Goal: Task Accomplishment & Management: Manage account settings

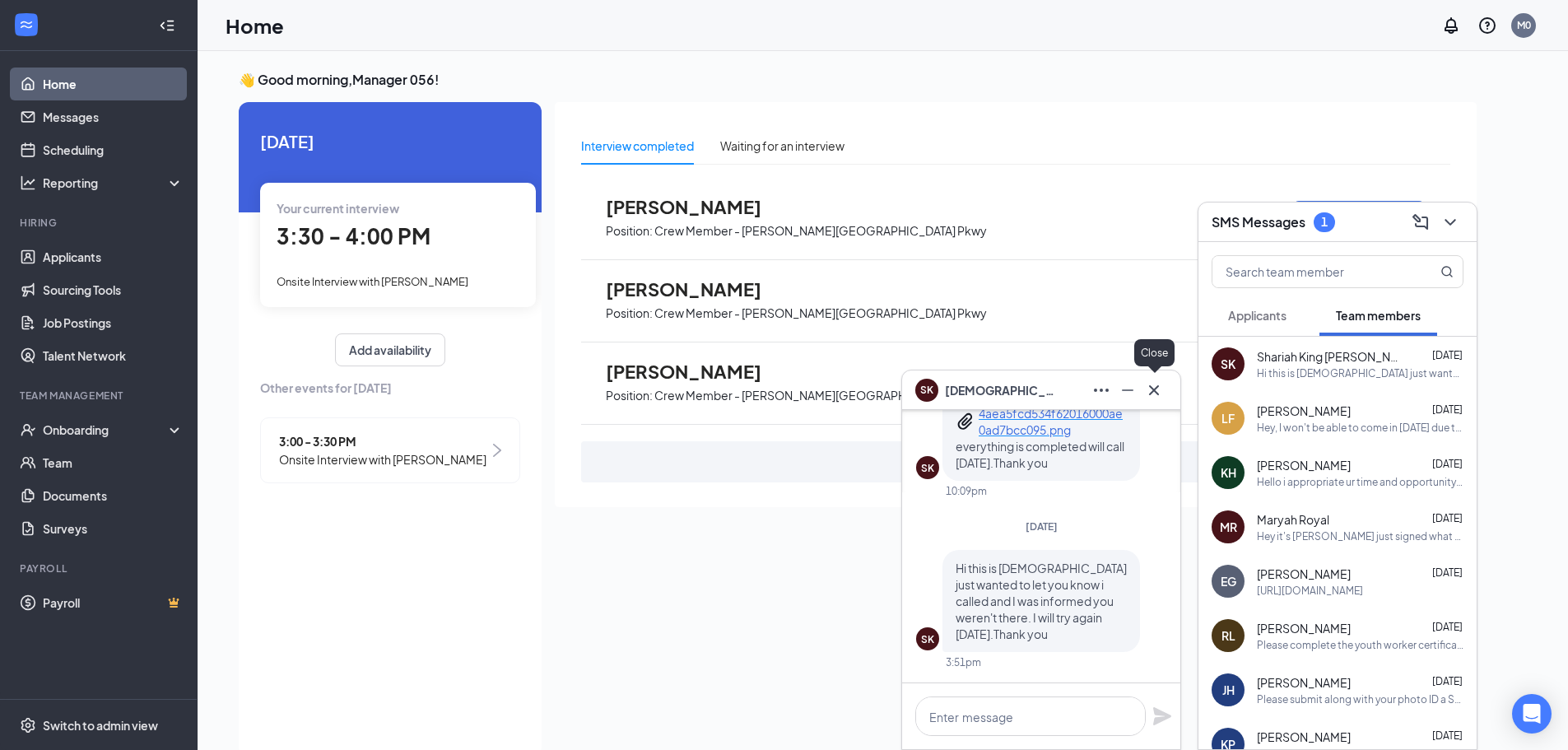
click at [1161, 383] on icon "Cross" at bounding box center [1154, 390] width 20 height 20
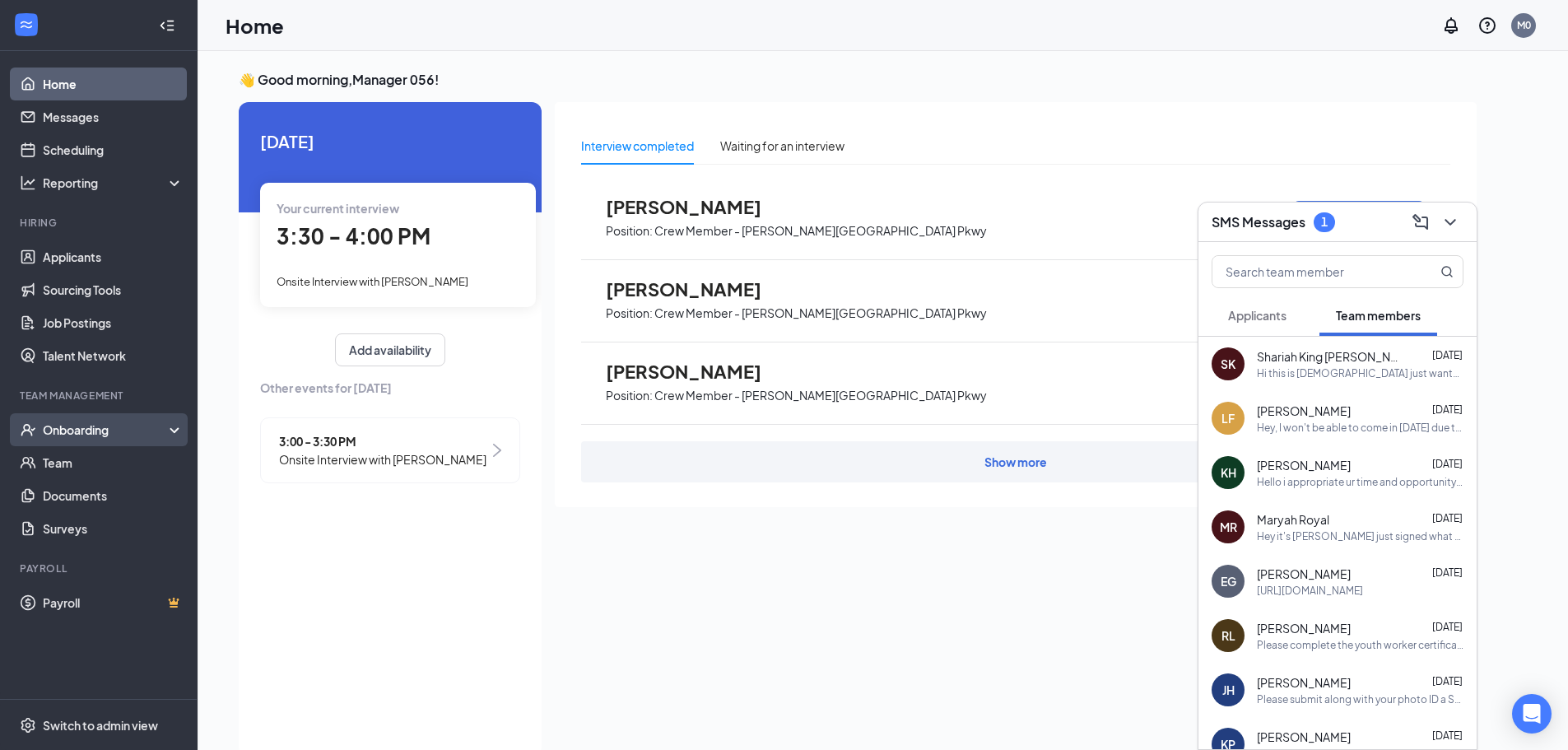
click at [83, 438] on div "Onboarding" at bounding box center [106, 430] width 127 height 17
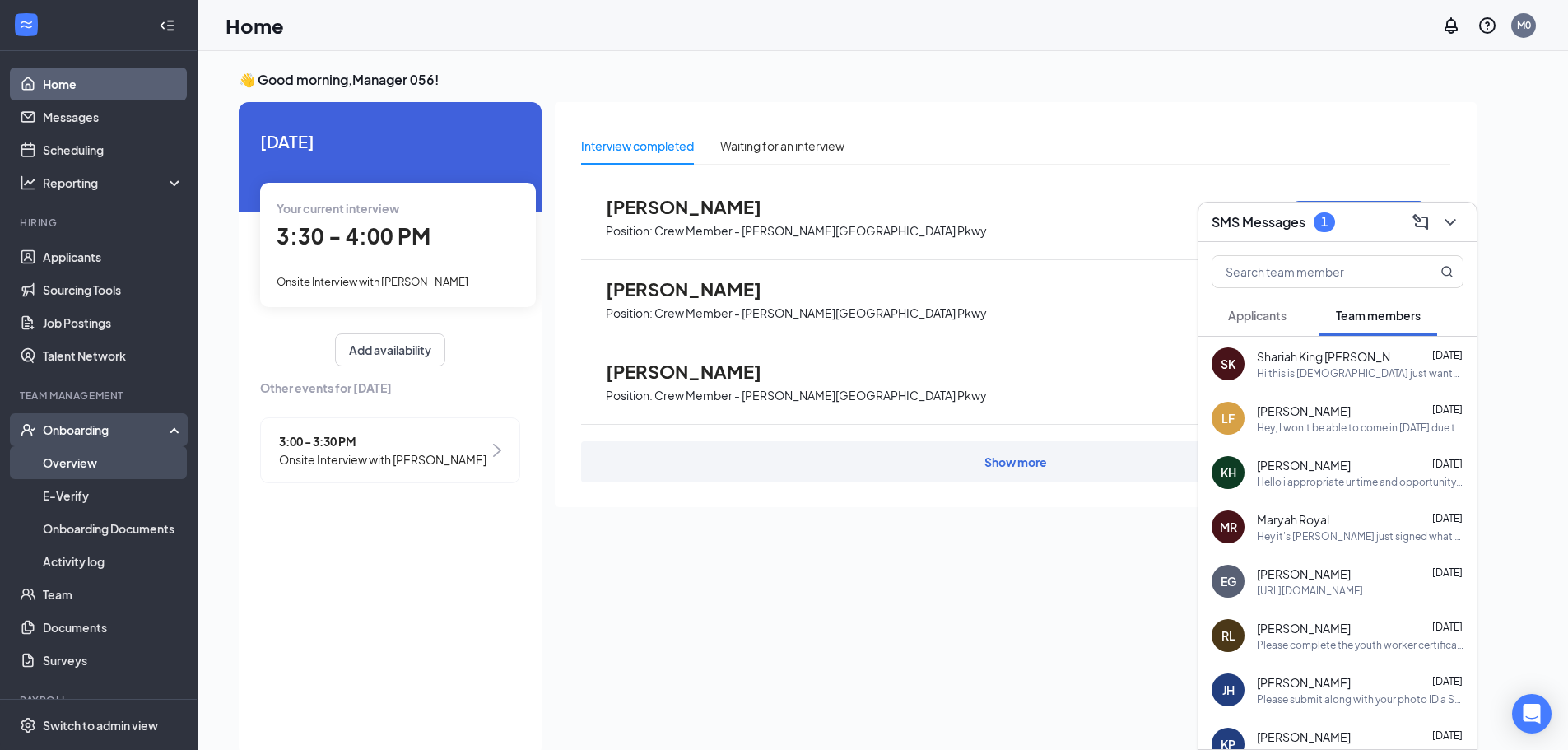
click at [79, 464] on link "Overview" at bounding box center [114, 463] width 141 height 33
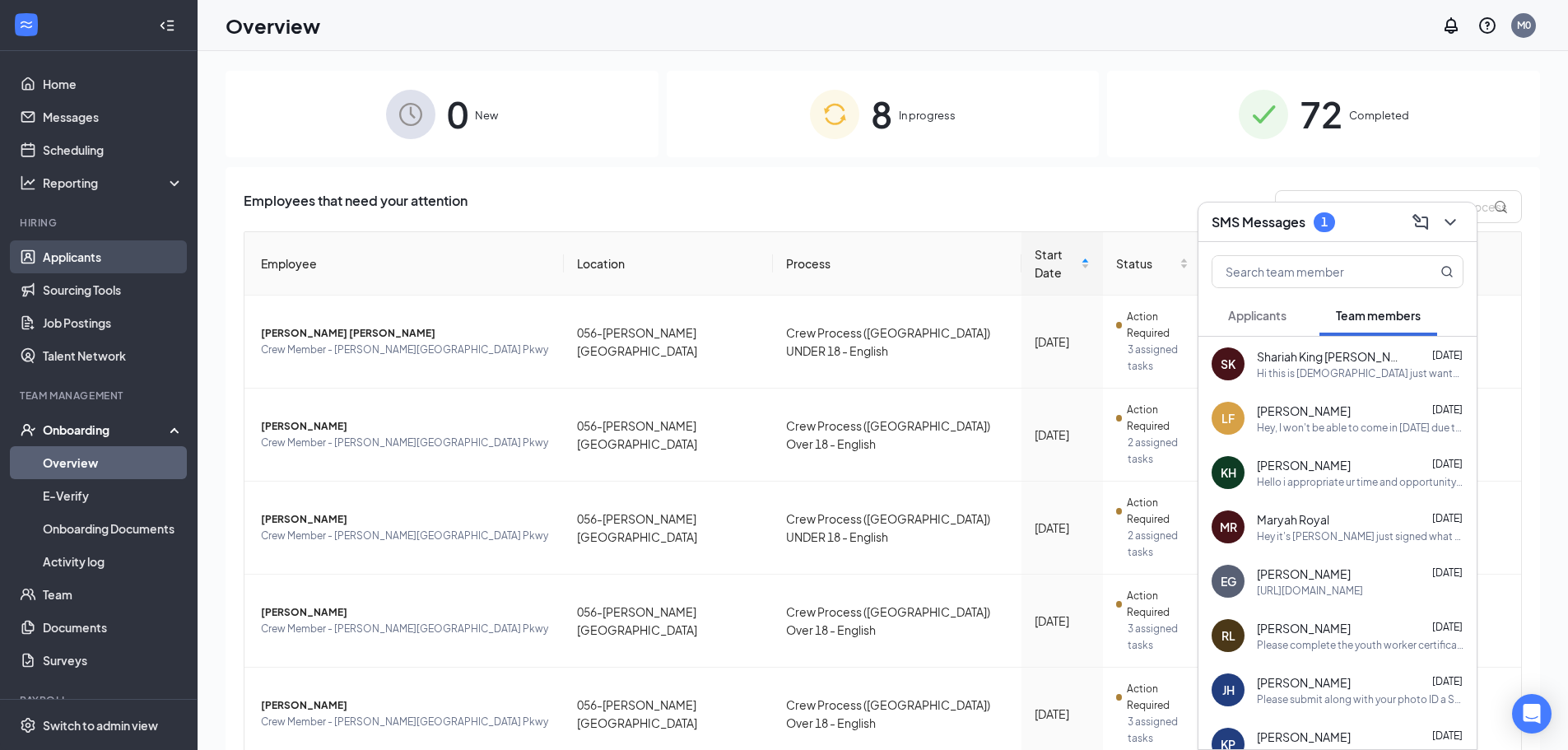
click at [121, 261] on link "Applicants" at bounding box center [114, 257] width 141 height 33
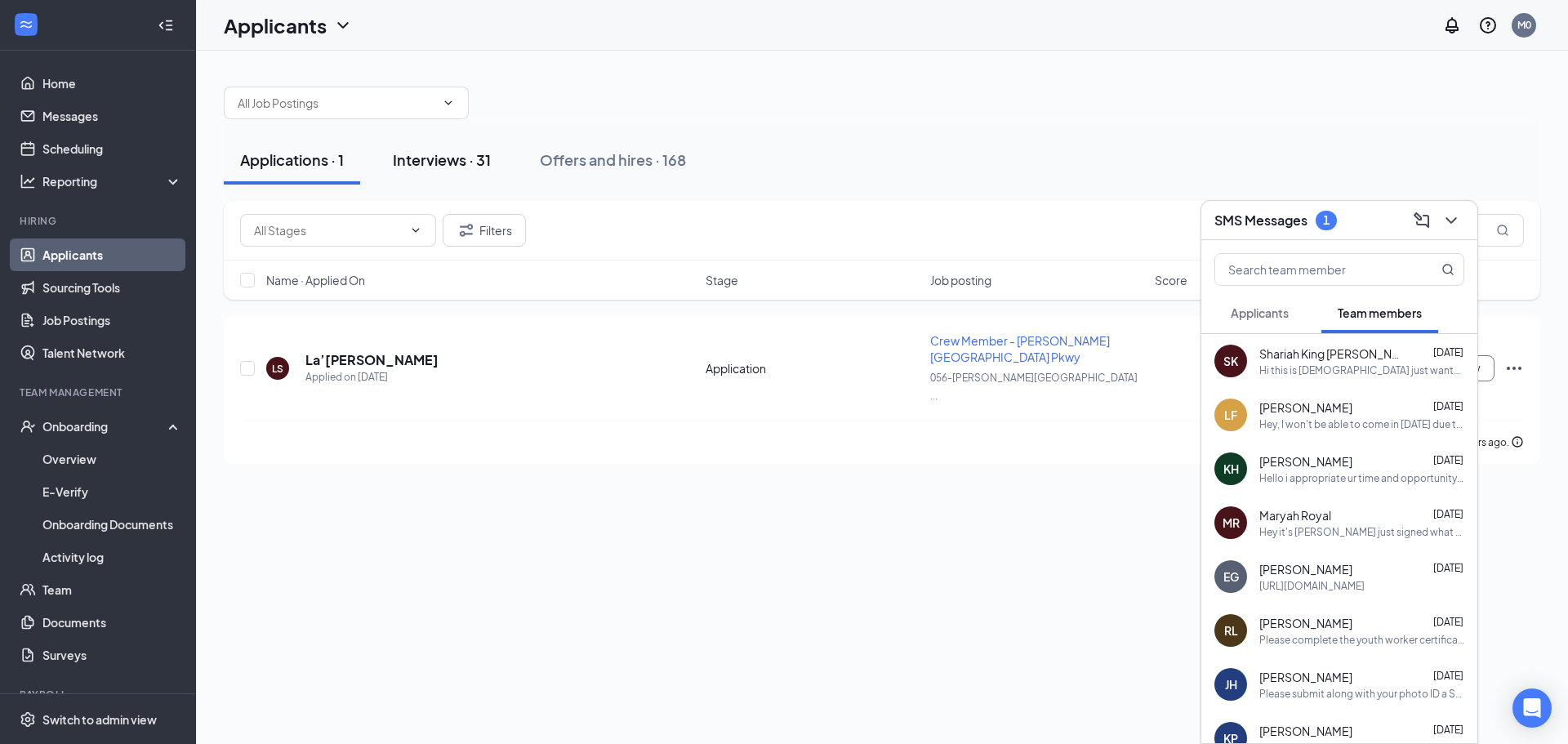
click at [489, 163] on div "Interviews · 31" at bounding box center [441, 160] width 98 height 21
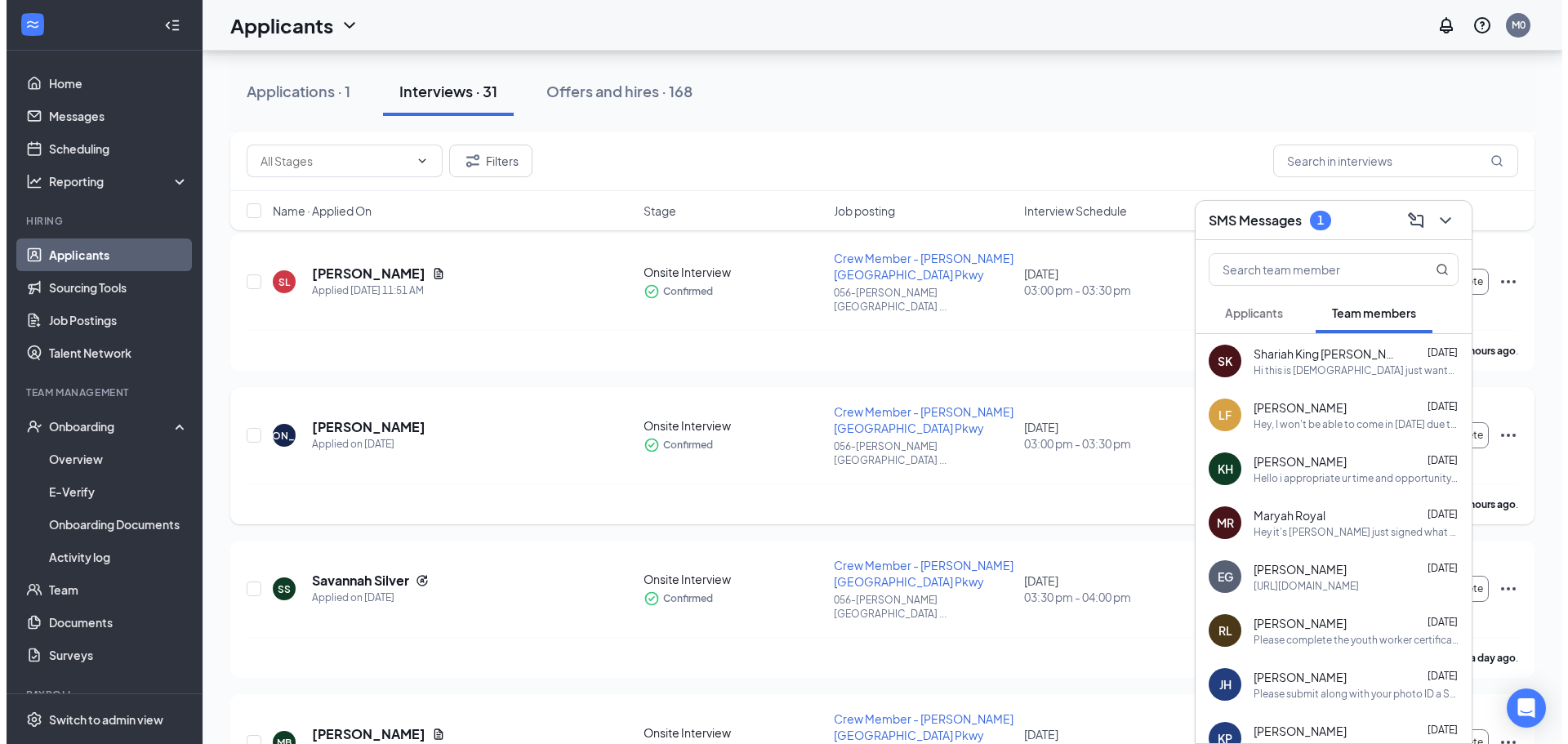
scroll to position [327, 0]
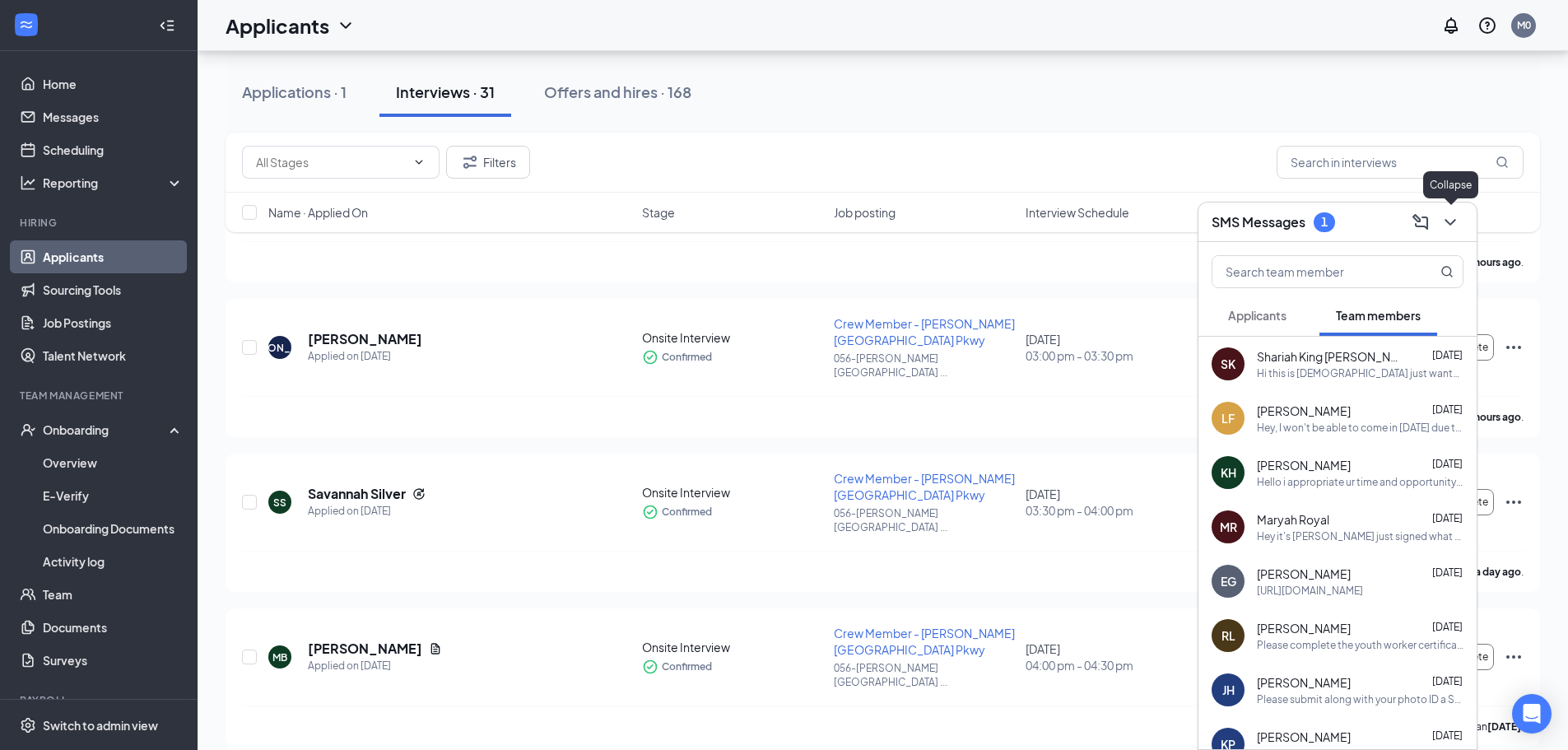
click at [1454, 225] on icon "ChevronDown" at bounding box center [1451, 222] width 20 height 20
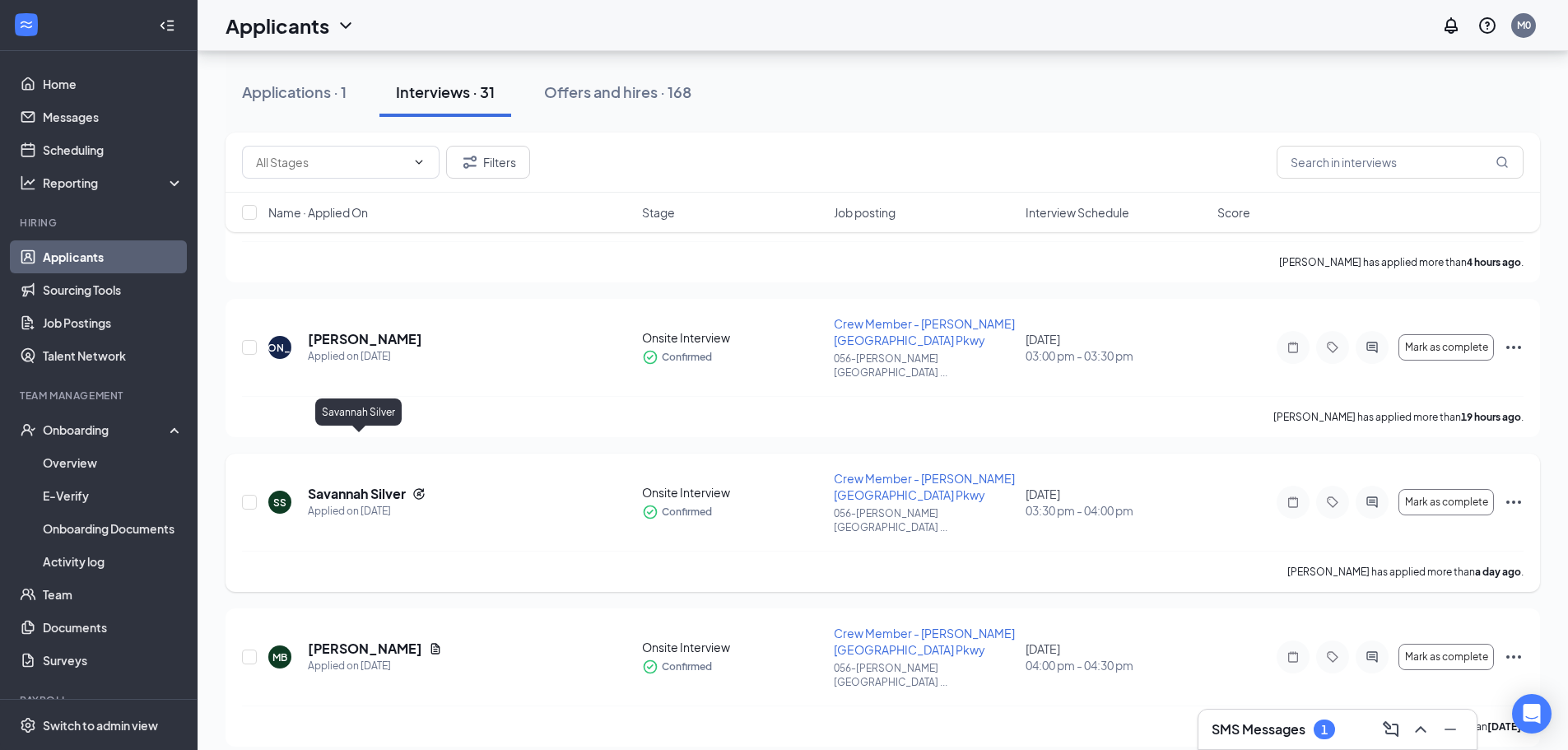
click at [363, 485] on h5 "Savannah Silver" at bounding box center [357, 494] width 98 height 18
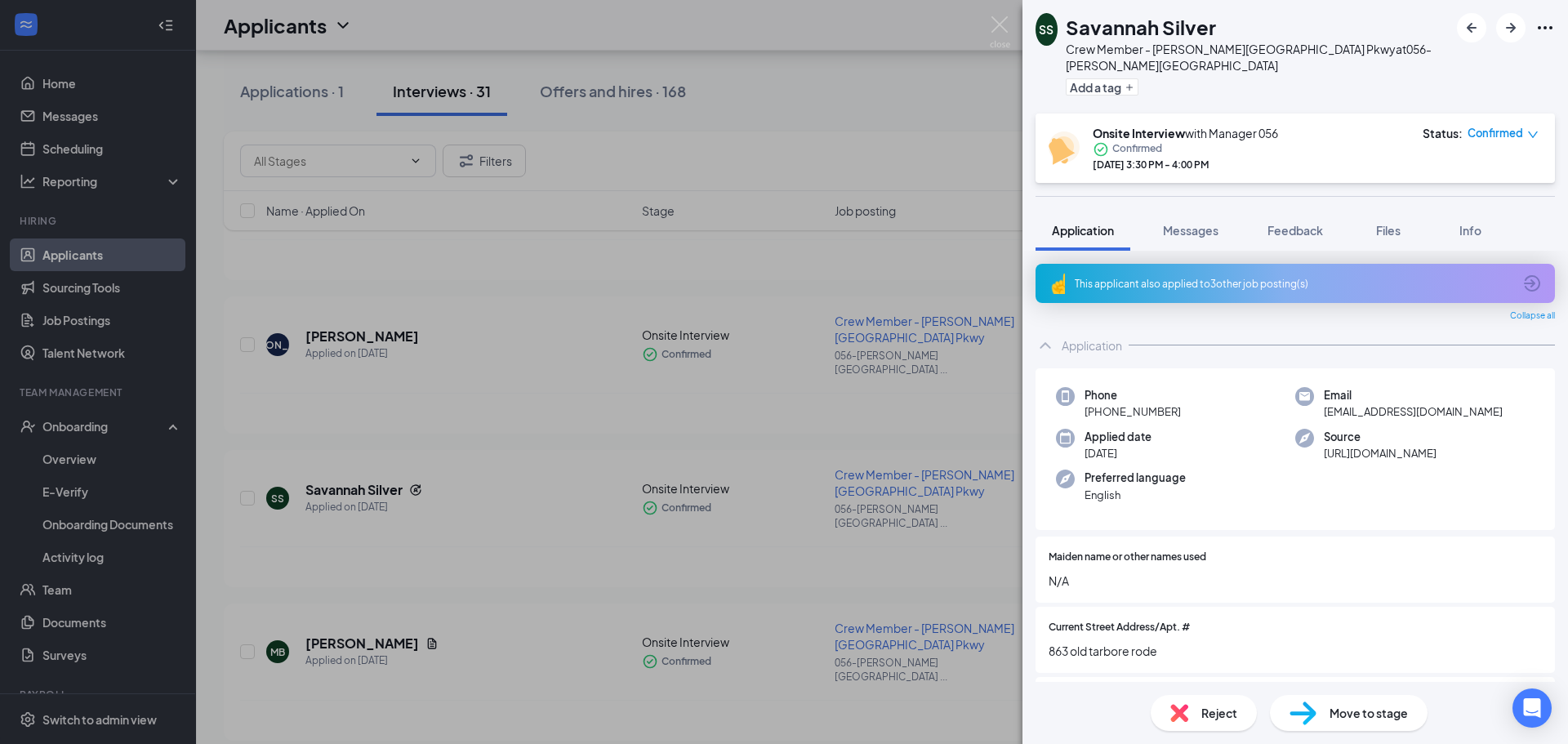
click at [1546, 29] on icon "Ellipses" at bounding box center [1546, 28] width 15 height 3
click at [1413, 63] on div "SS Savannah Silver Crew Member - Wendell Falls Pkwy at 056-Wendell Falls Pkwy A…" at bounding box center [1295, 57] width 546 height 114
click at [1545, 27] on icon "Ellipses" at bounding box center [1546, 28] width 20 height 20
click at [1444, 62] on link "View full application" at bounding box center [1421, 58] width 105 height 18
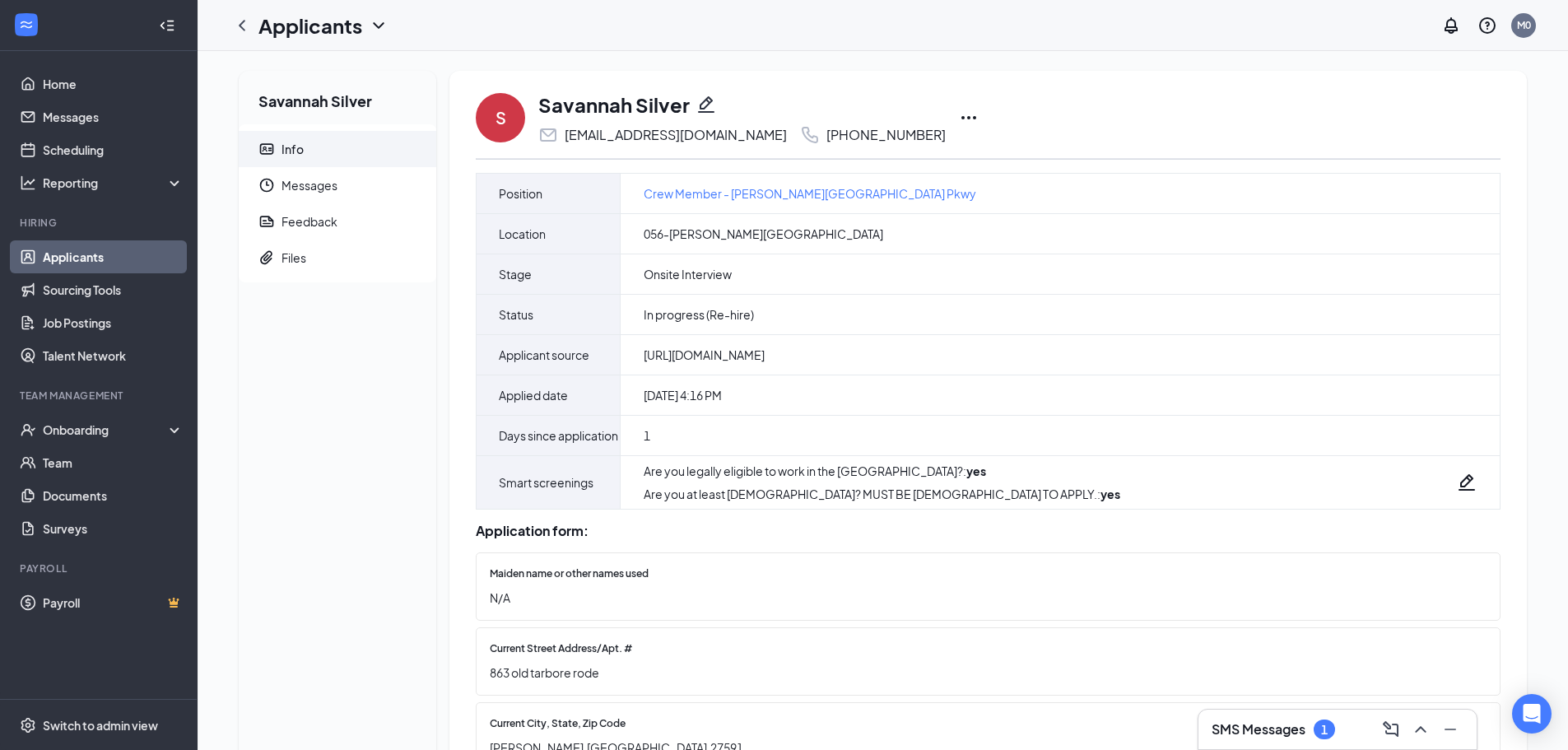
click at [959, 119] on icon "Ellipses" at bounding box center [969, 118] width 20 height 20
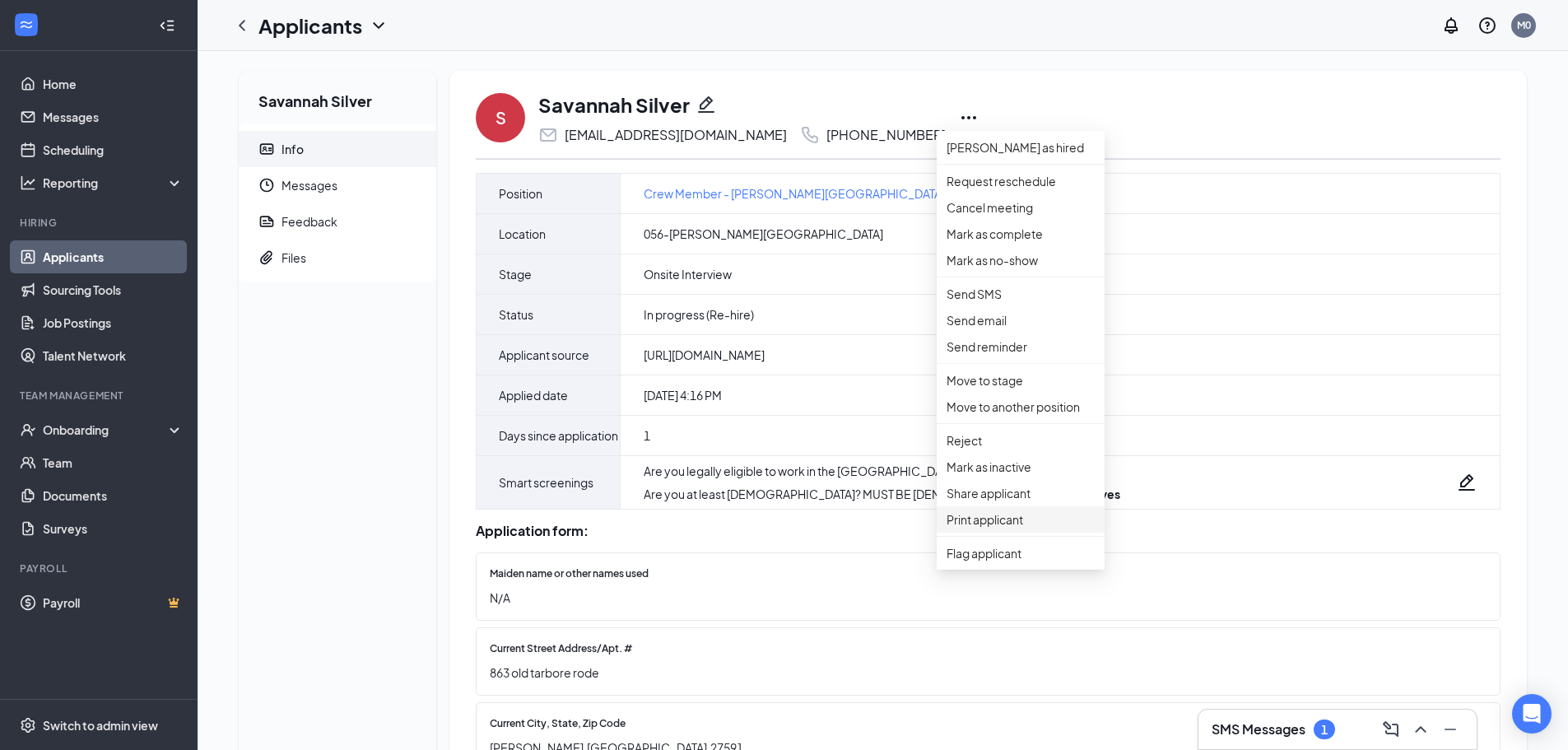
click at [983, 528] on p "Print applicant" at bounding box center [1020, 519] width 149 height 18
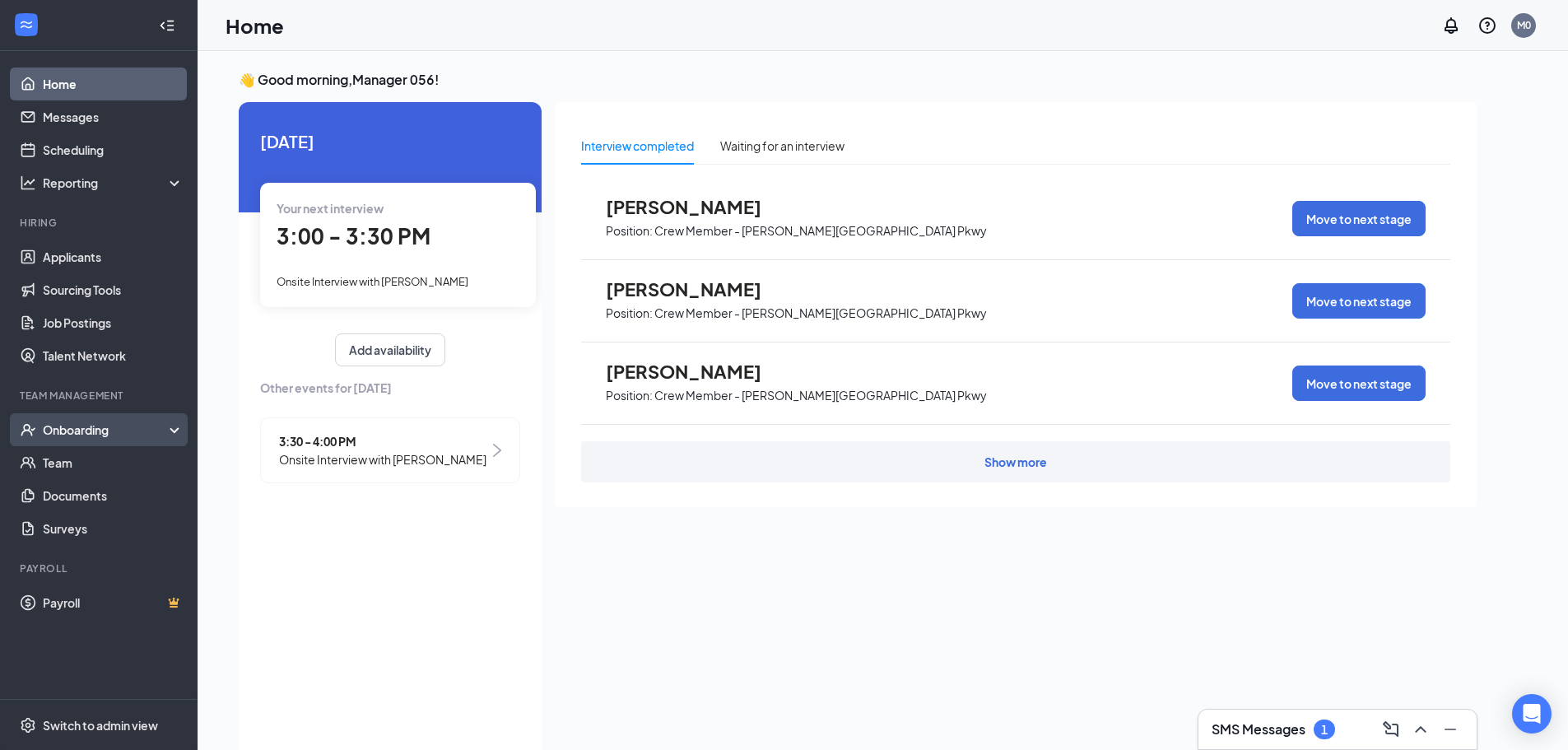
click at [79, 421] on div "Onboarding" at bounding box center [99, 430] width 197 height 33
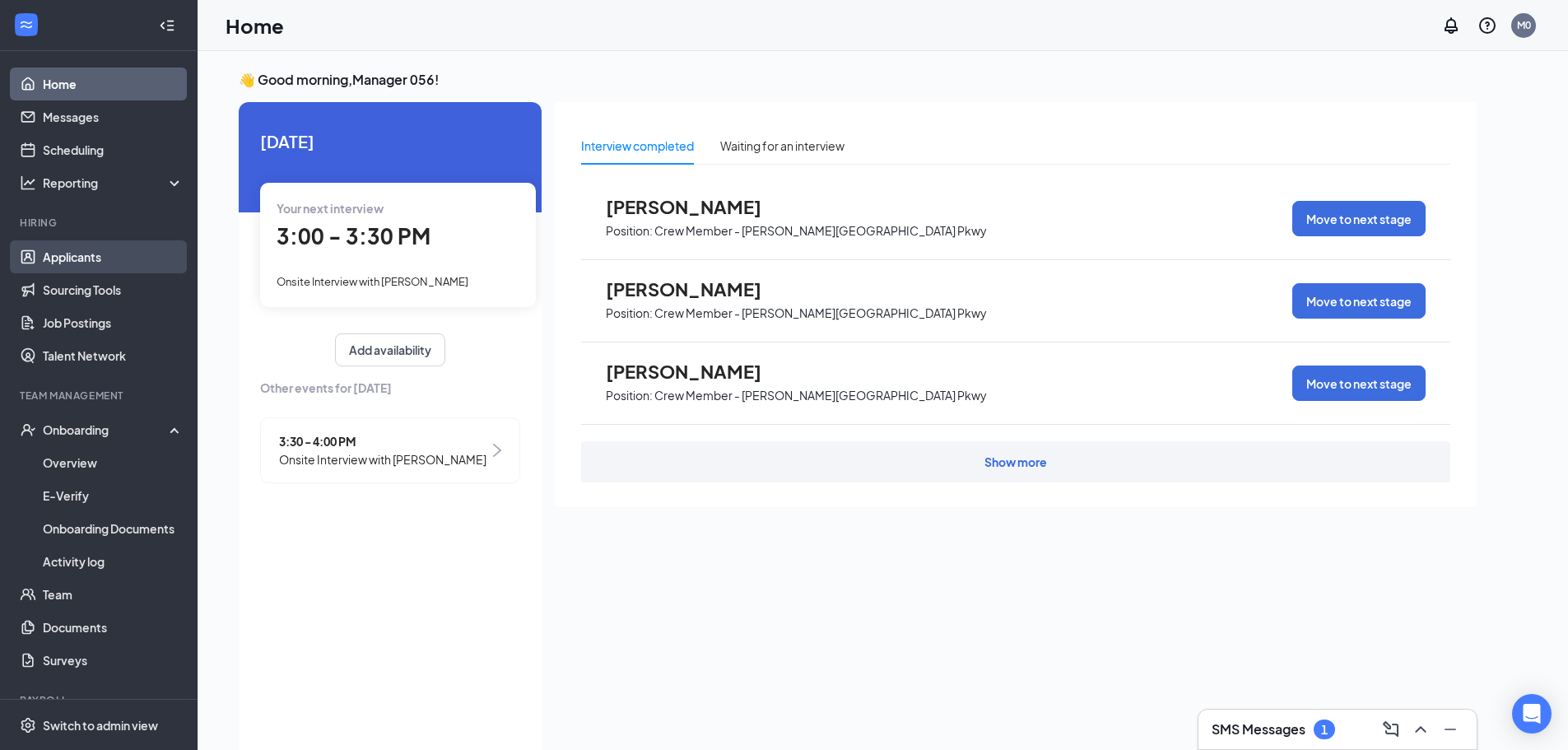
click at [95, 257] on link "Applicants" at bounding box center [114, 257] width 141 height 33
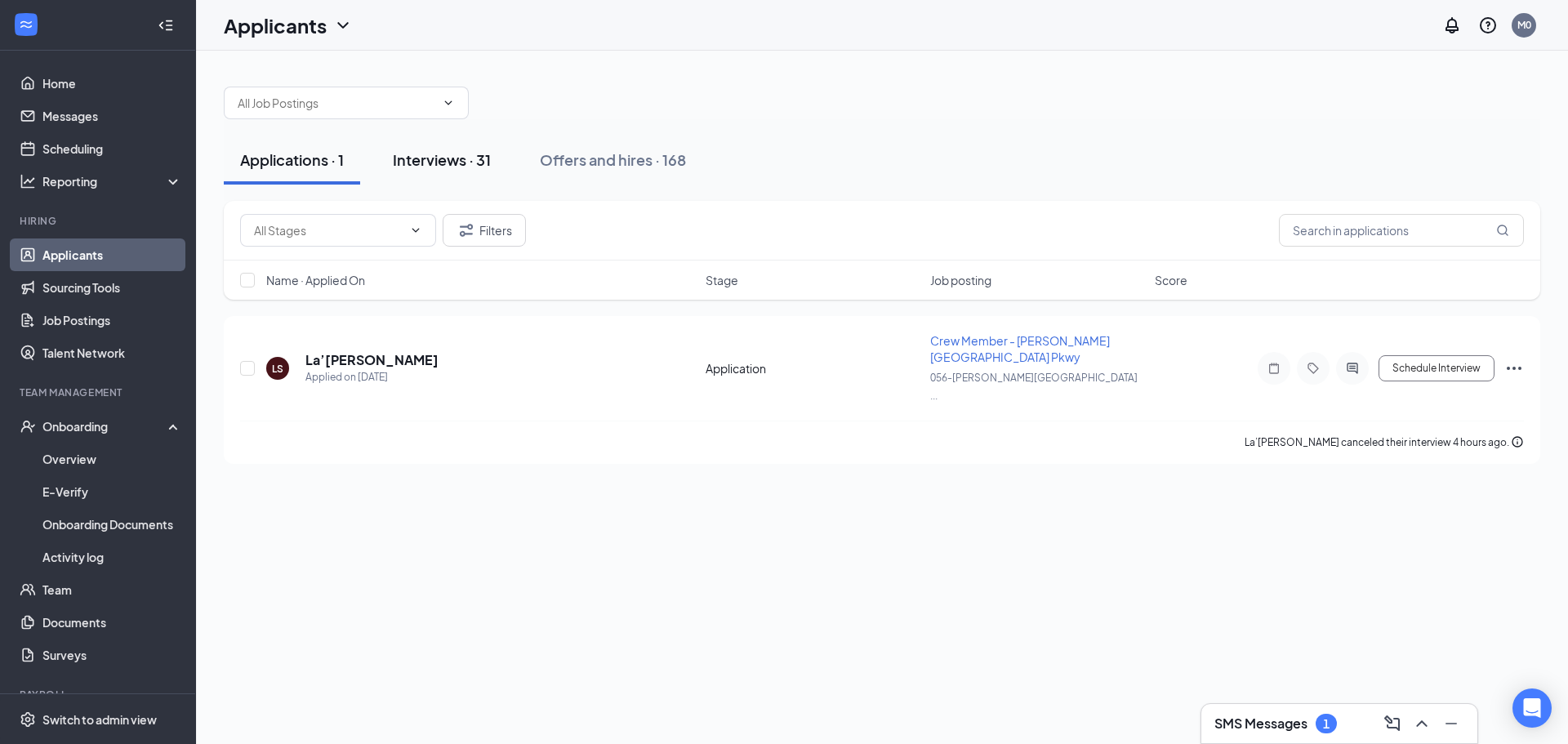
click at [466, 154] on div "Interviews · 31" at bounding box center [441, 160] width 98 height 21
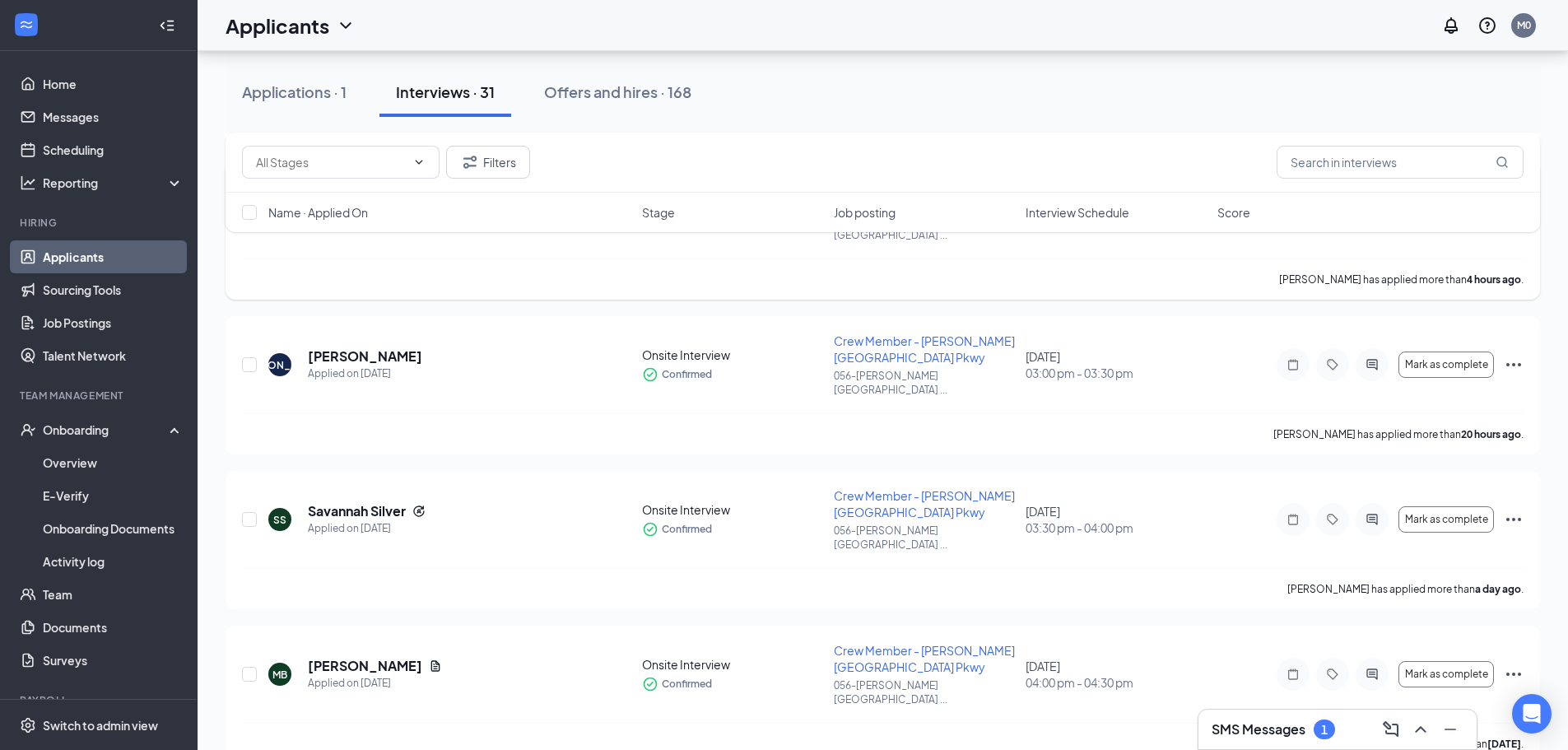
scroll to position [329, 0]
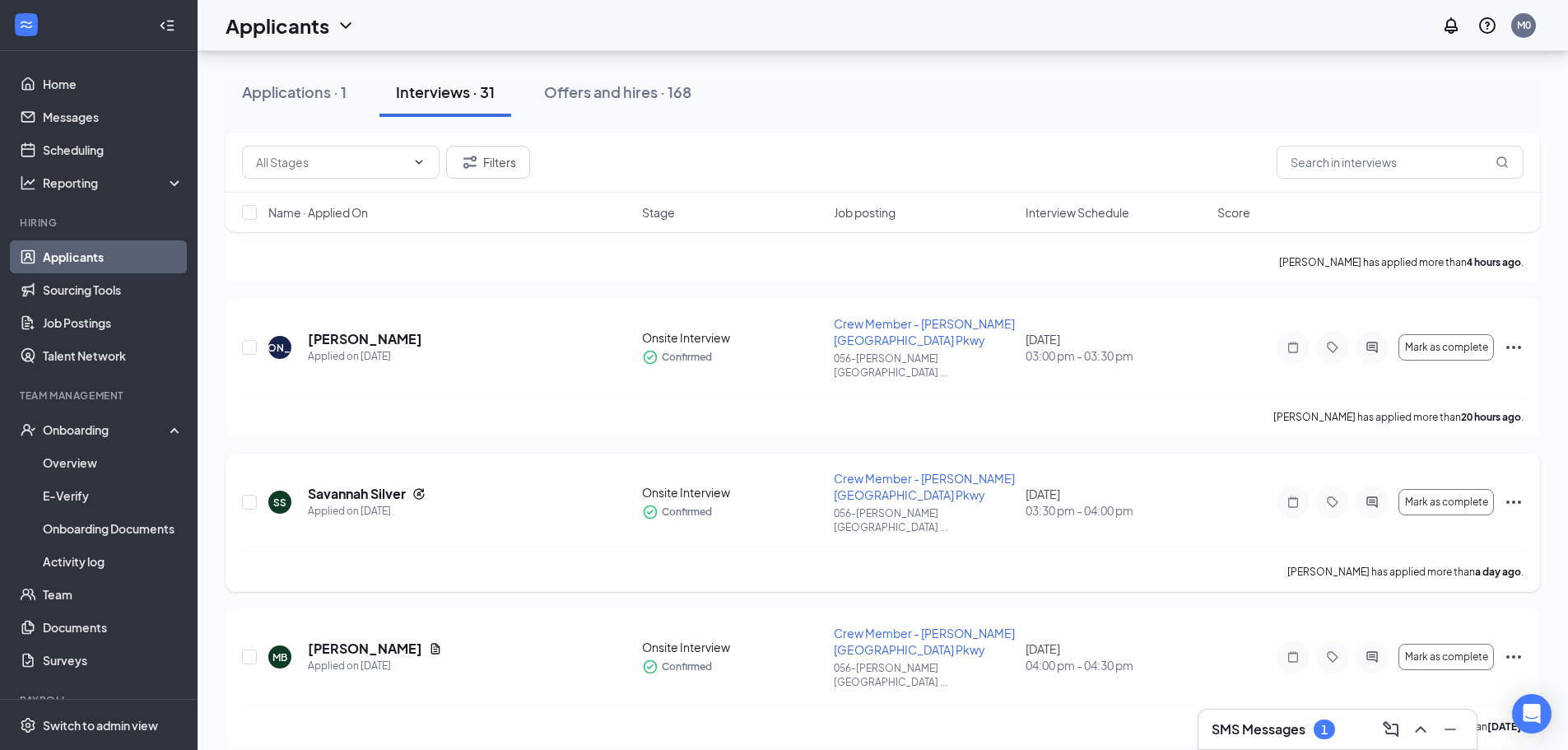
click at [1516, 492] on icon "Ellipses" at bounding box center [1514, 502] width 20 height 20
click at [1405, 485] on p "[PERSON_NAME] as hired" at bounding box center [1439, 488] width 142 height 17
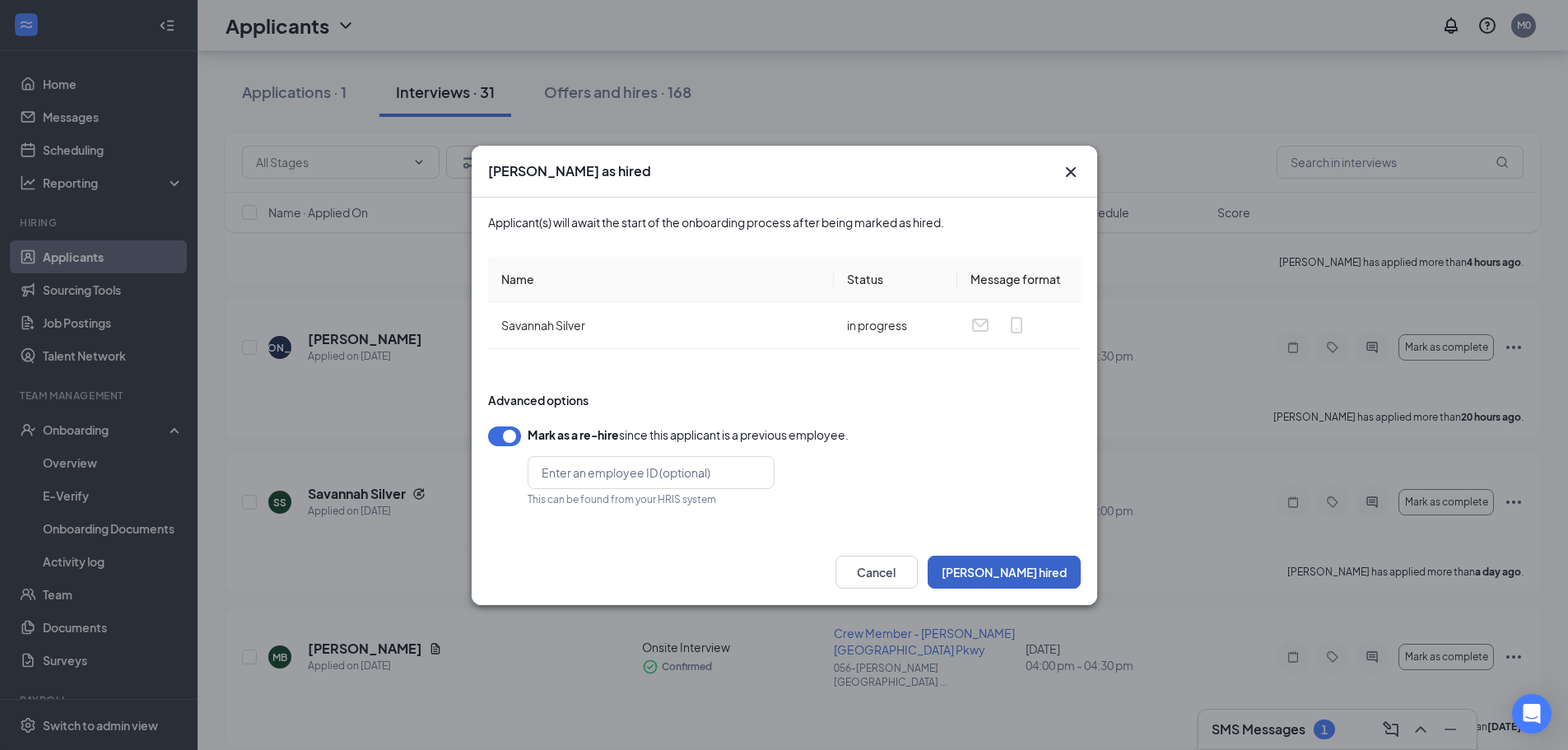
click at [1064, 564] on button "Mark hired" at bounding box center [1004, 572] width 153 height 33
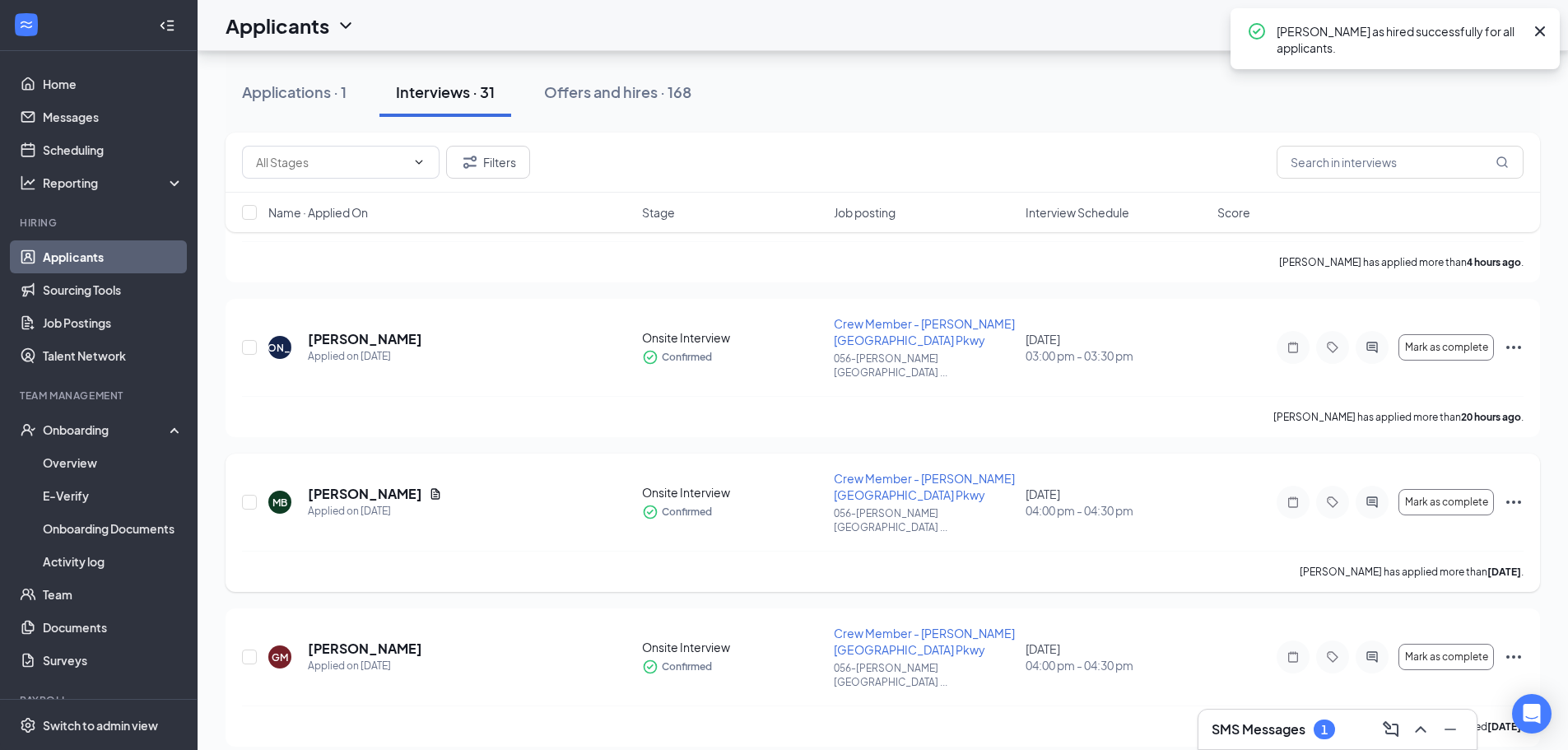
click at [1517, 492] on icon "Ellipses" at bounding box center [1514, 502] width 20 height 20
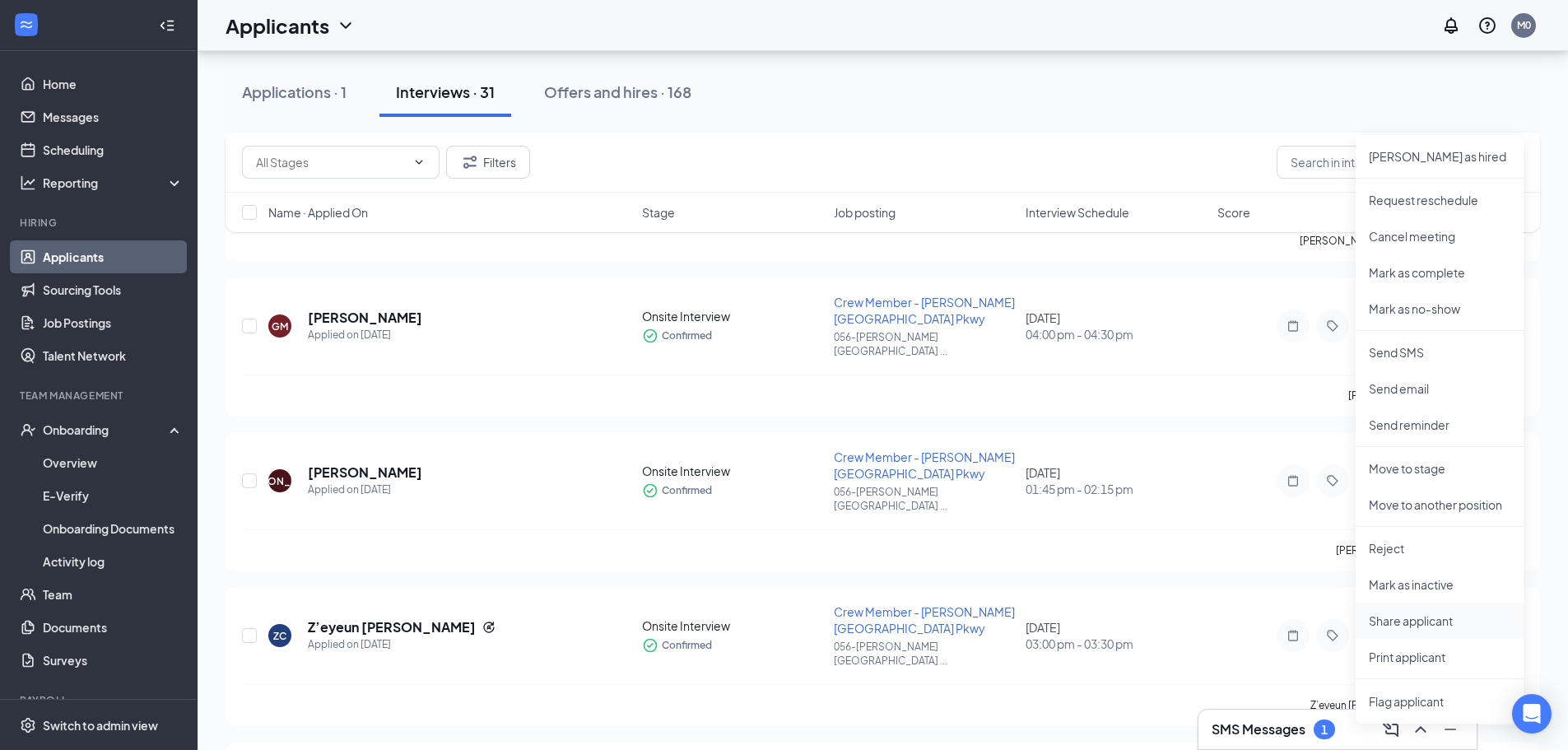
scroll to position [659, 0]
click at [1421, 467] on p "Move to stage" at bounding box center [1439, 470] width 142 height 17
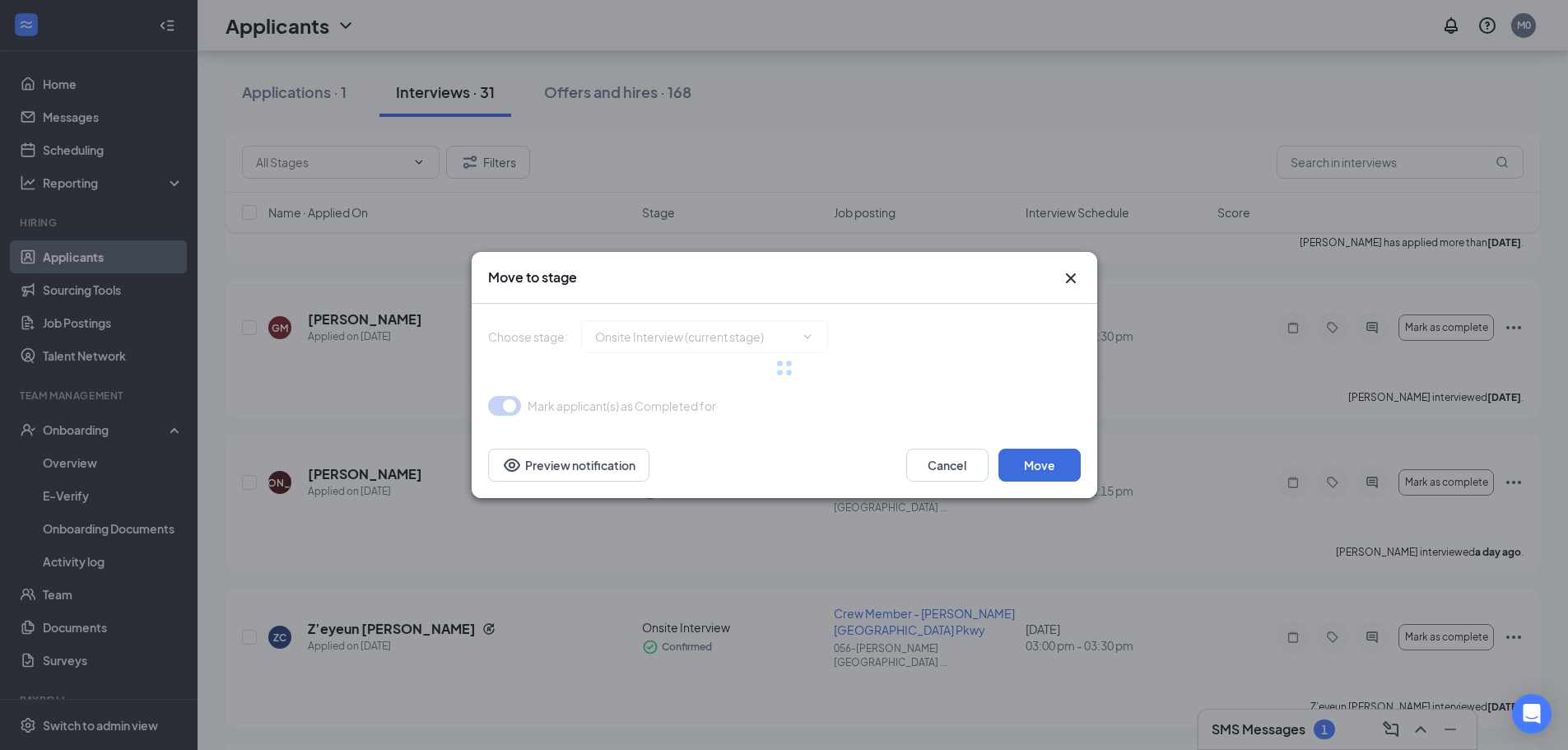
type input "Rate Sign Sheet (next stage)"
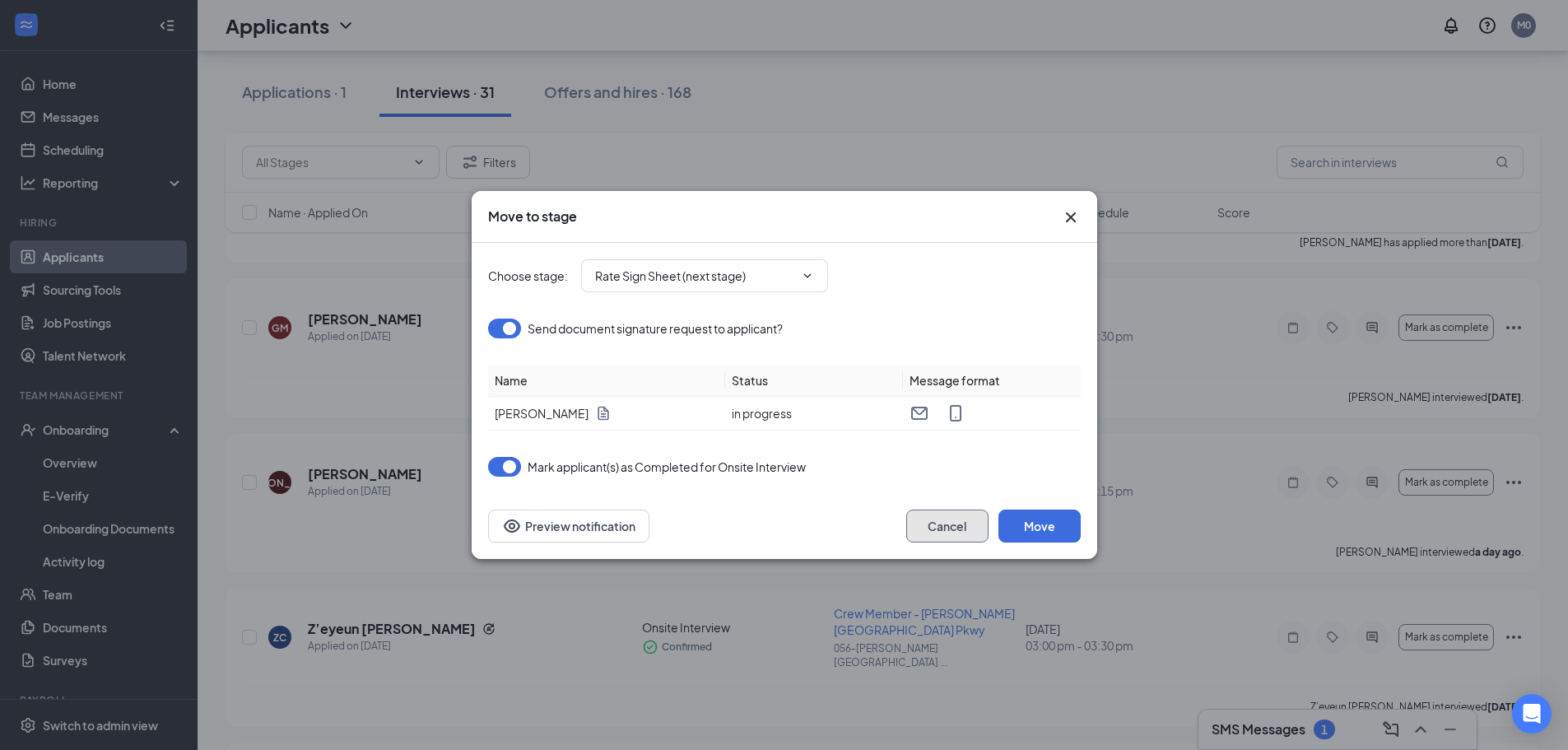
click at [949, 530] on button "Cancel" at bounding box center [947, 526] width 82 height 33
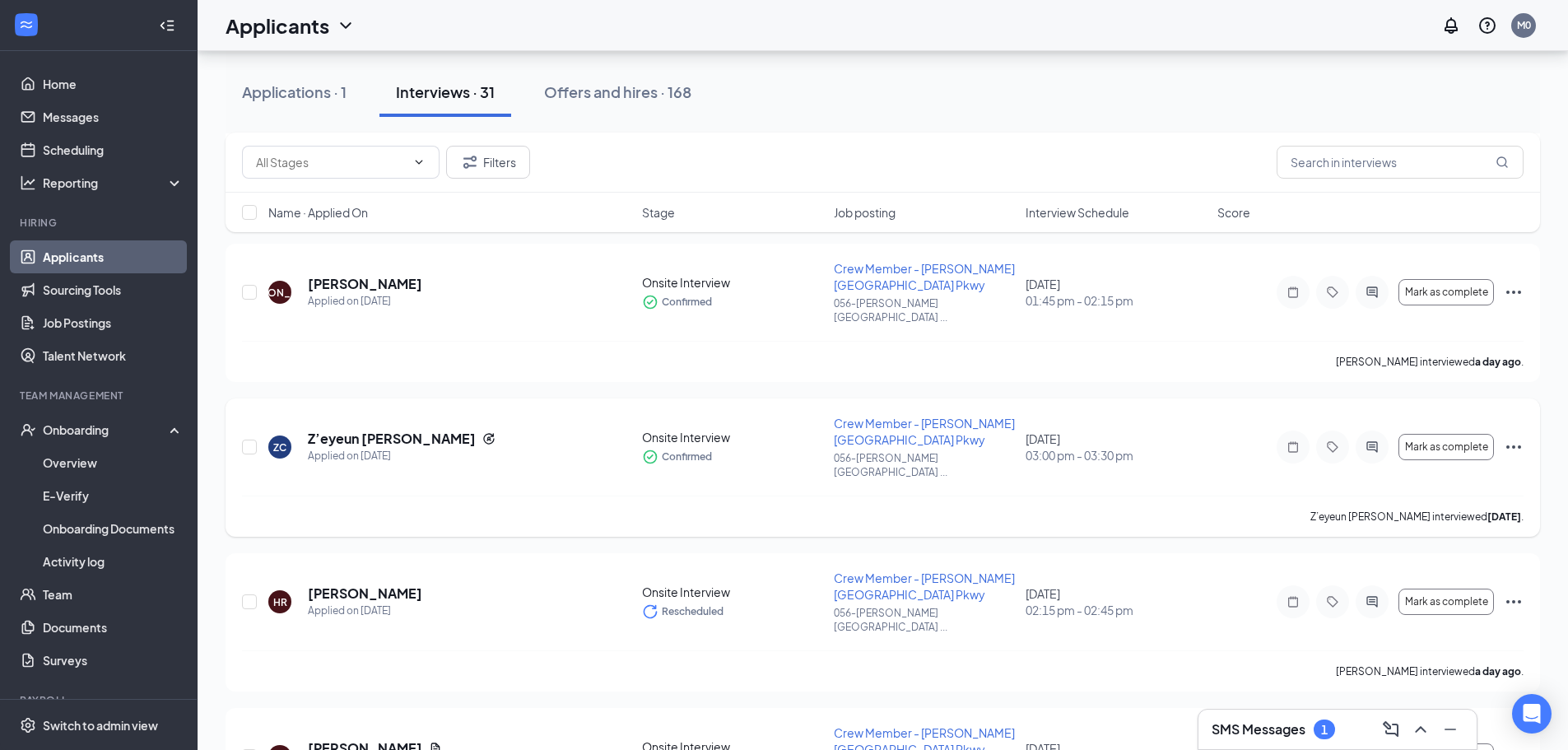
scroll to position [906, 0]
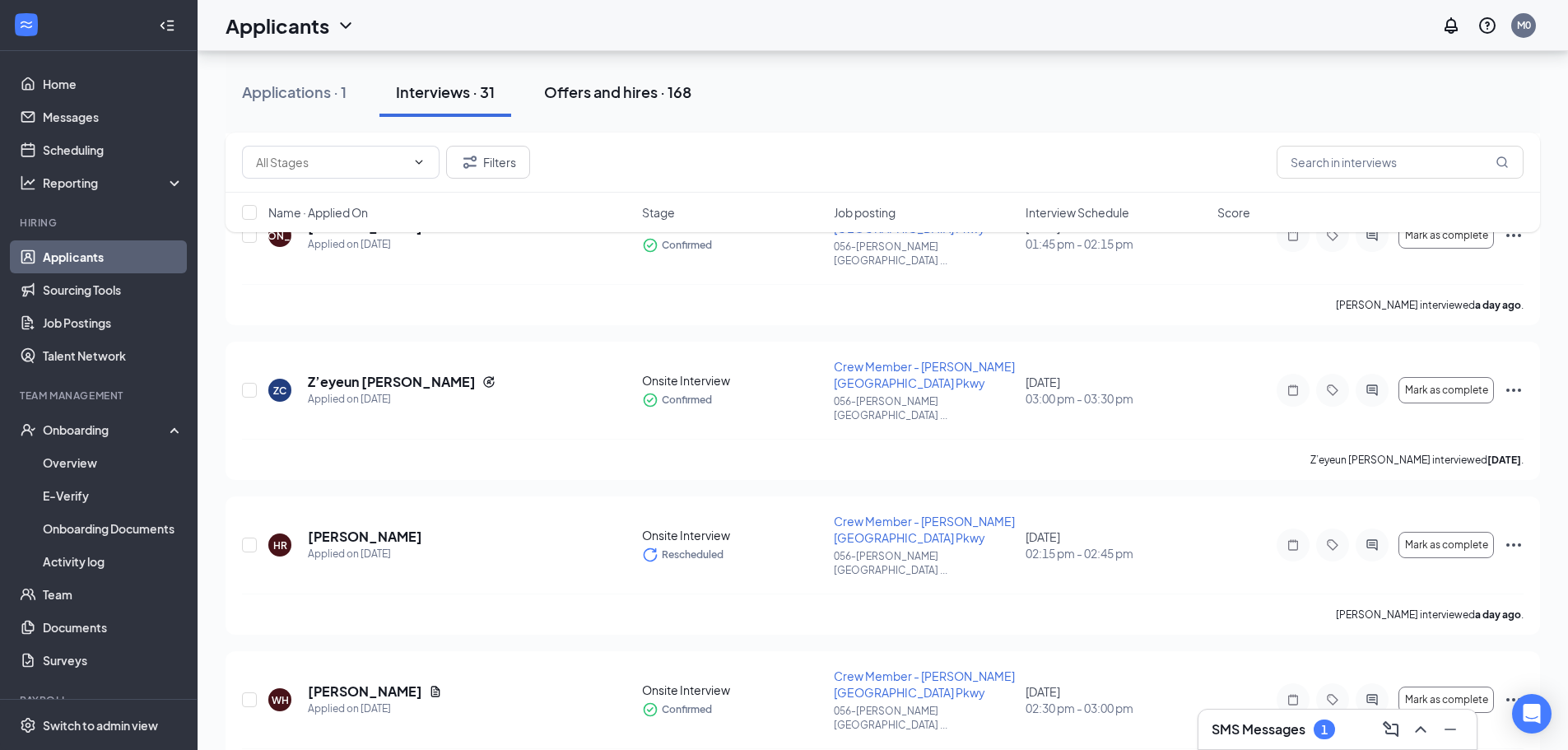
click at [640, 90] on div "Offers and hires · 168" at bounding box center [618, 91] width 148 height 21
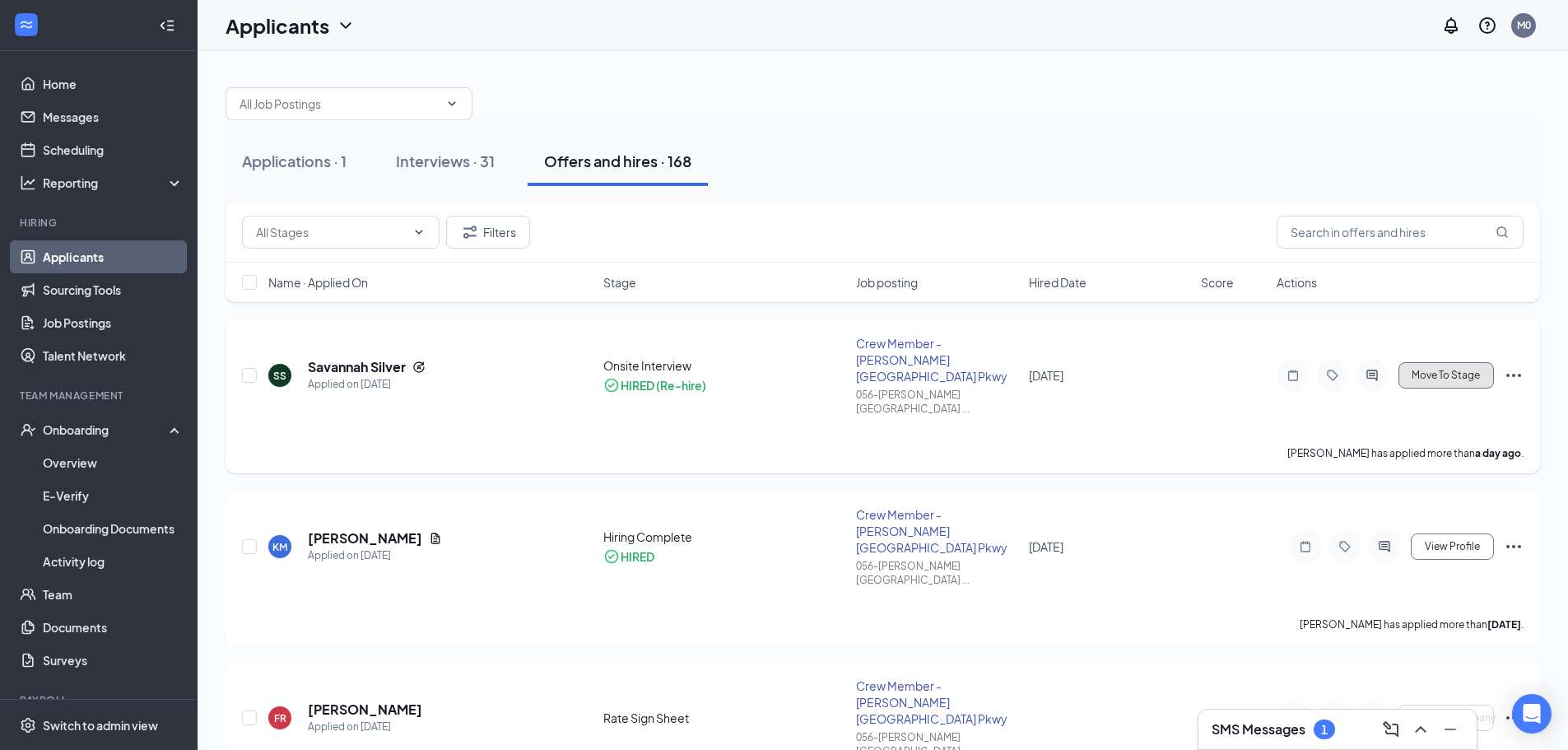
click at [1457, 370] on span "Move To Stage" at bounding box center [1446, 376] width 68 height 12
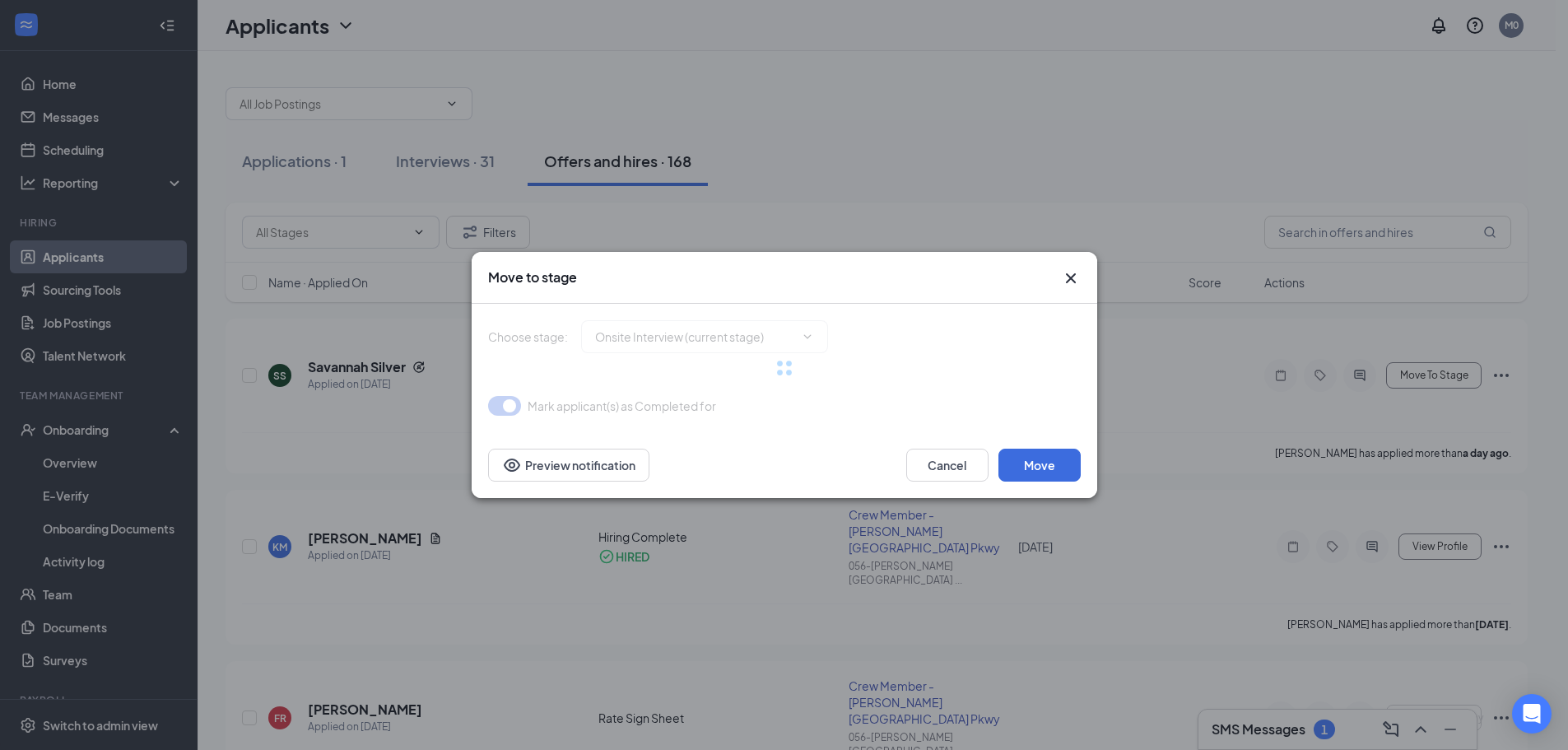
type input "Rate Sign Sheet (next stage)"
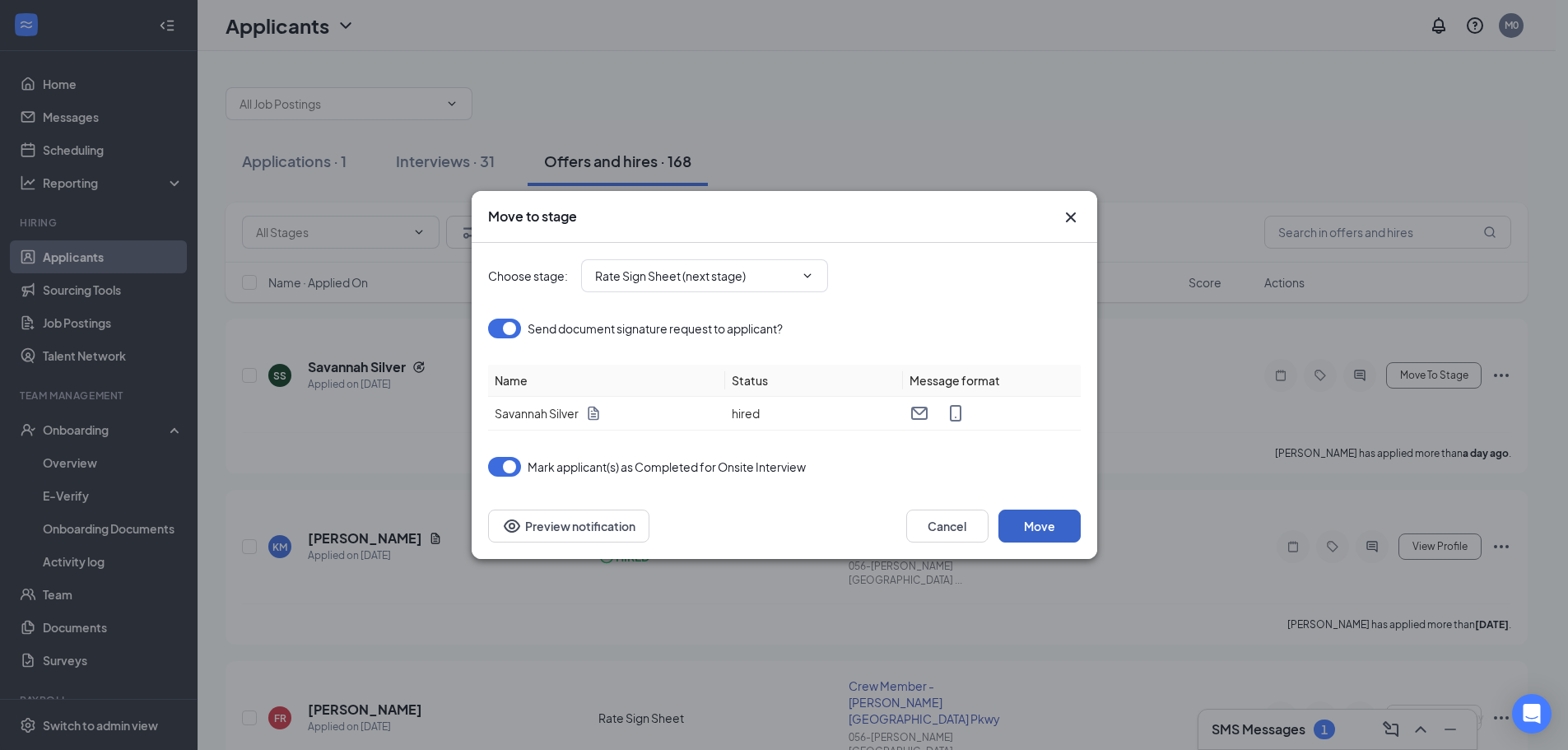
click at [1060, 517] on button "Move" at bounding box center [1040, 526] width 82 height 33
